Goal: Obtain resource: Obtain resource

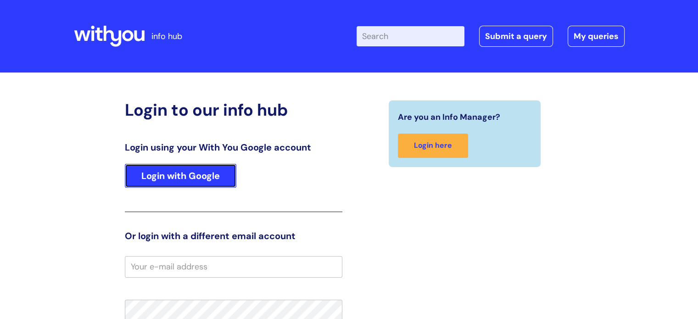
click at [167, 182] on link "Login with Google" at bounding box center [180, 176] width 111 height 24
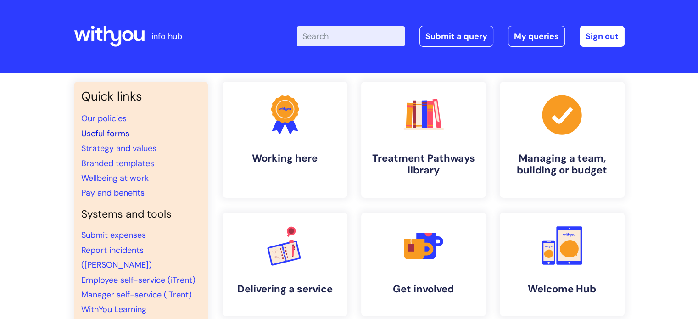
click at [109, 134] on link "Useful forms" at bounding box center [105, 133] width 48 height 11
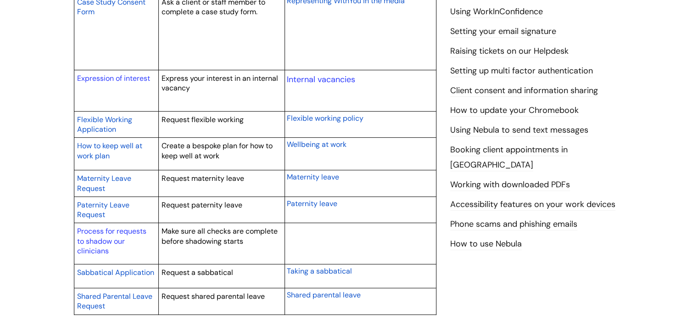
scroll to position [400, 0]
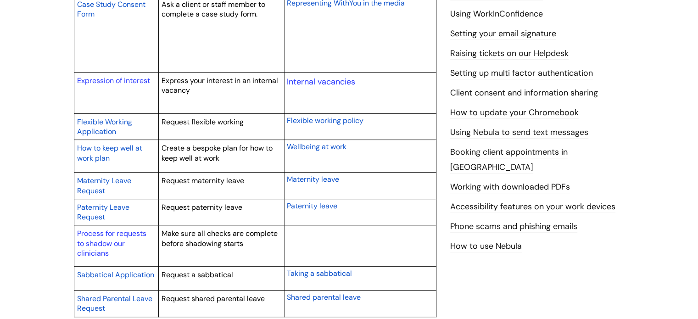
click at [344, 121] on span "Flexible working policy" at bounding box center [325, 121] width 77 height 10
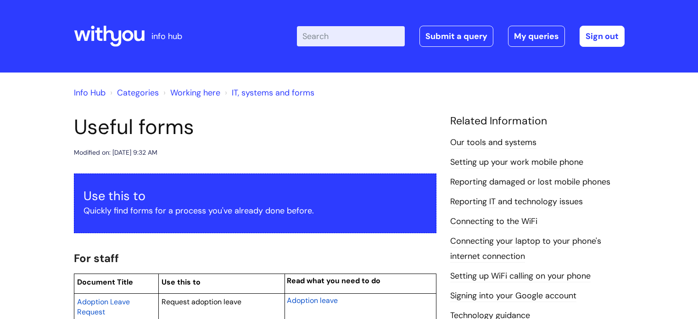
scroll to position [400, 0]
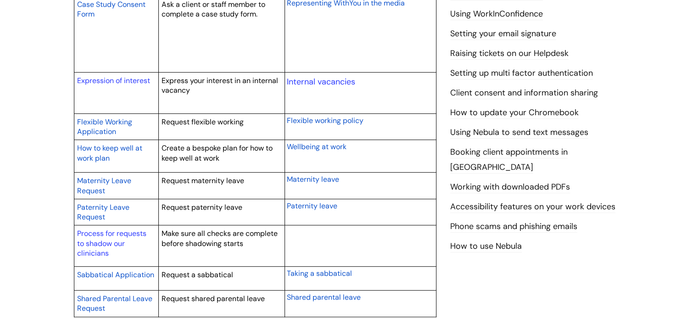
click at [114, 122] on span "Flexible Working Application" at bounding box center [104, 127] width 55 height 20
